Goal: Find specific page/section: Find specific page/section

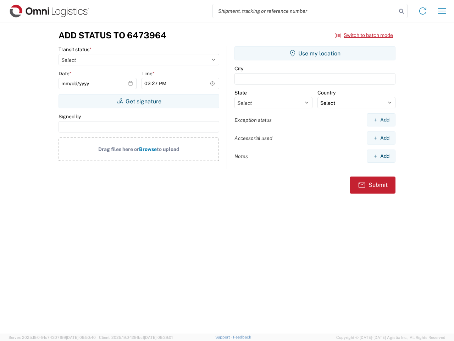
click at [305, 11] on input "search" at bounding box center [305, 10] width 184 height 13
click at [402, 11] on icon at bounding box center [402, 11] width 10 height 10
click at [423, 11] on icon at bounding box center [422, 10] width 11 height 11
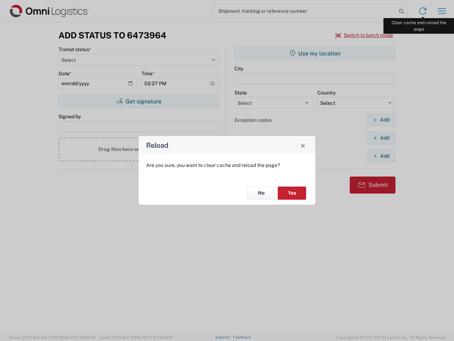
click at [442, 11] on div "Reload Are you sure, you want to clear cache and reload the page? No Yes" at bounding box center [227, 170] width 454 height 341
click at [364, 35] on div "Reload Are you sure, you want to clear cache and reload the page? No Yes" at bounding box center [227, 170] width 454 height 341
click at [139, 101] on div "Reload Are you sure, you want to clear cache and reload the page? No Yes" at bounding box center [227, 170] width 454 height 341
click at [315, 53] on div "Reload Are you sure, you want to clear cache and reload the page? No Yes" at bounding box center [227, 170] width 454 height 341
click at [381, 120] on div "Reload Are you sure, you want to clear cache and reload the page? No Yes" at bounding box center [227, 170] width 454 height 341
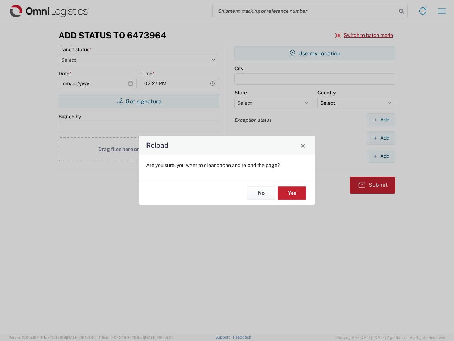
click at [381, 138] on div "Reload Are you sure, you want to clear cache and reload the page? No Yes" at bounding box center [227, 170] width 454 height 341
click at [381, 156] on div "Reload Are you sure, you want to clear cache and reload the page? No Yes" at bounding box center [227, 170] width 454 height 341
